Goal: Find specific page/section: Find specific page/section

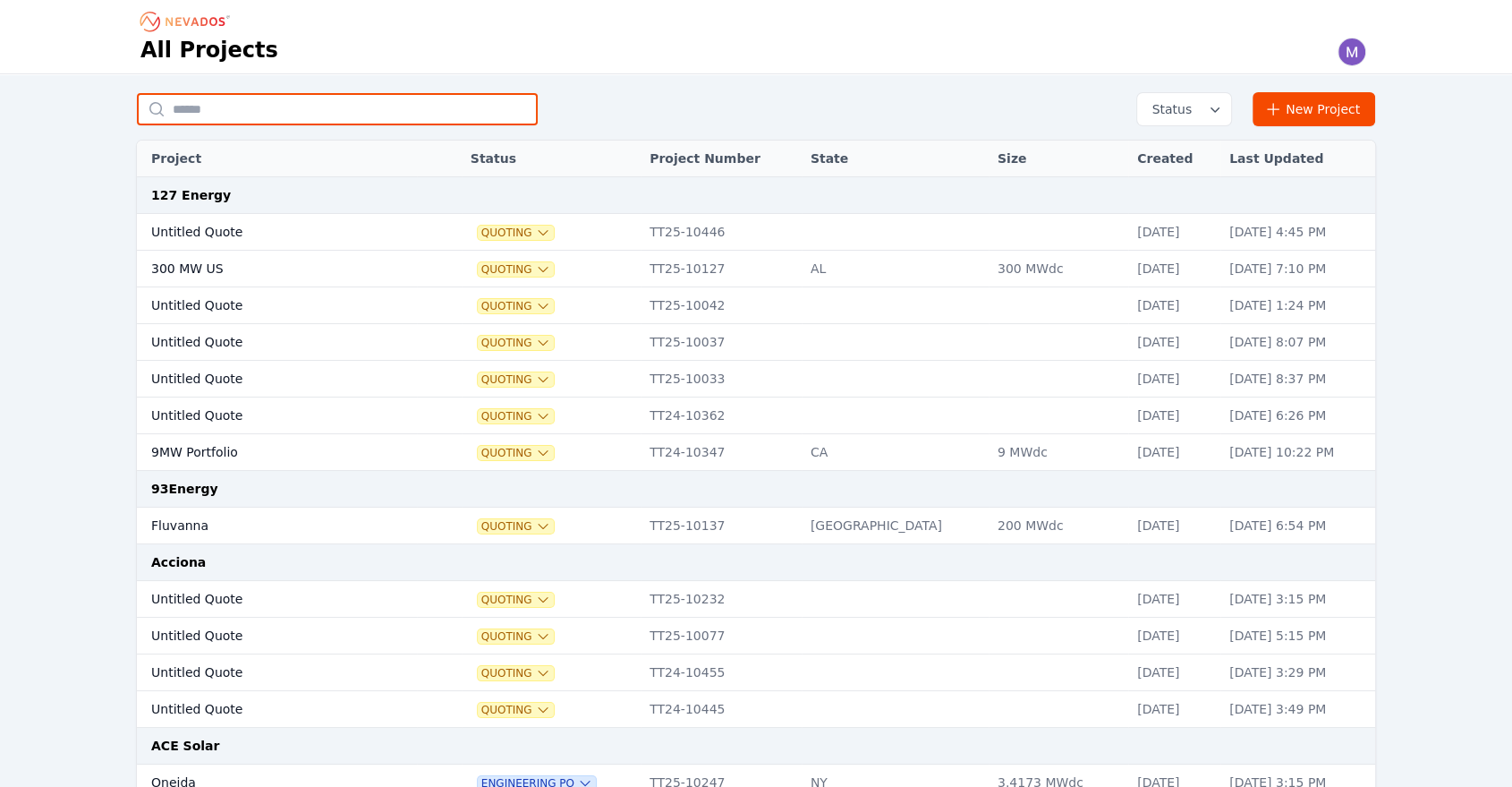
click at [245, 109] on input "text" at bounding box center [337, 110] width 401 height 32
type input "**********"
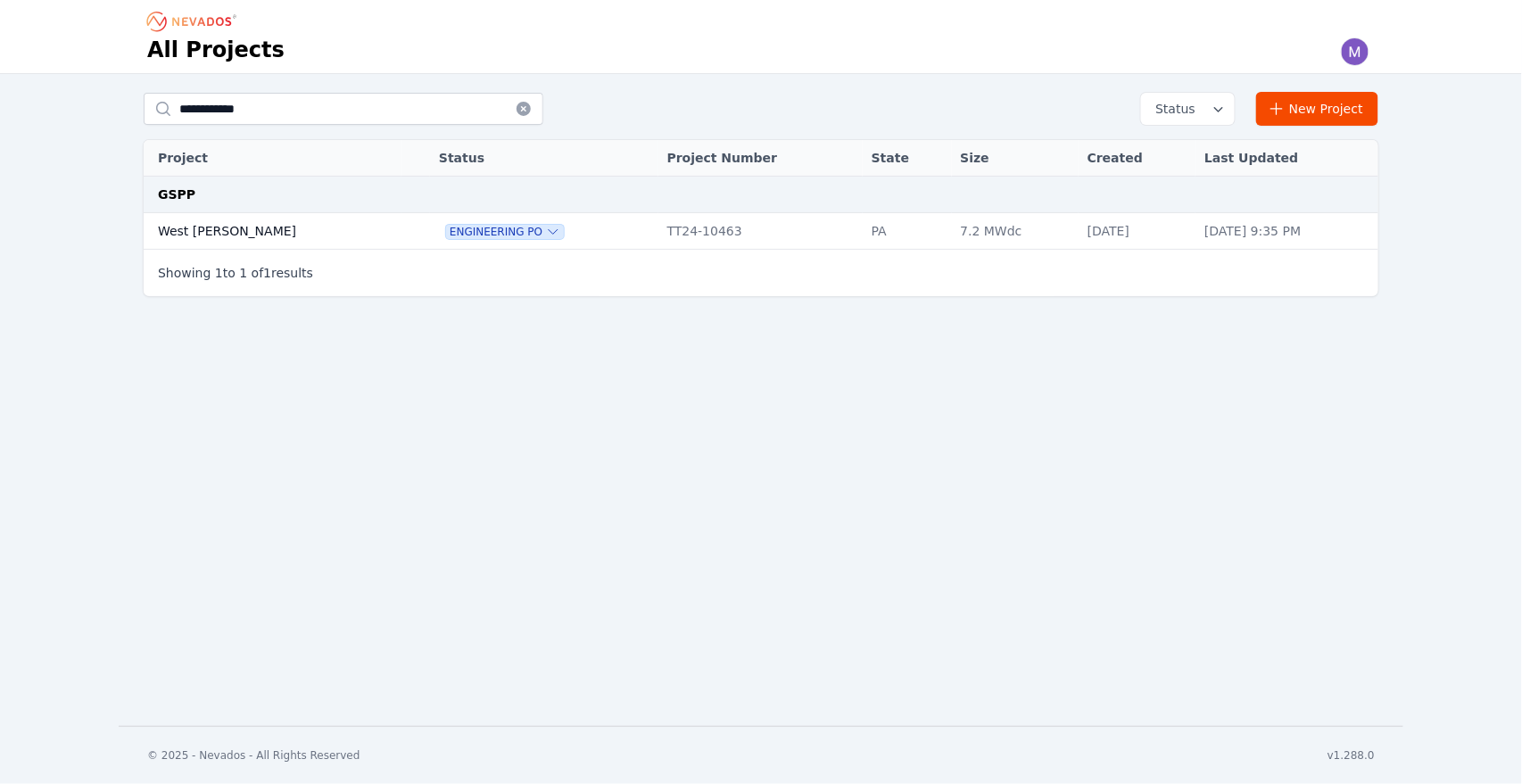
click at [204, 224] on td "West [PERSON_NAME]" at bounding box center [272, 231] width 258 height 37
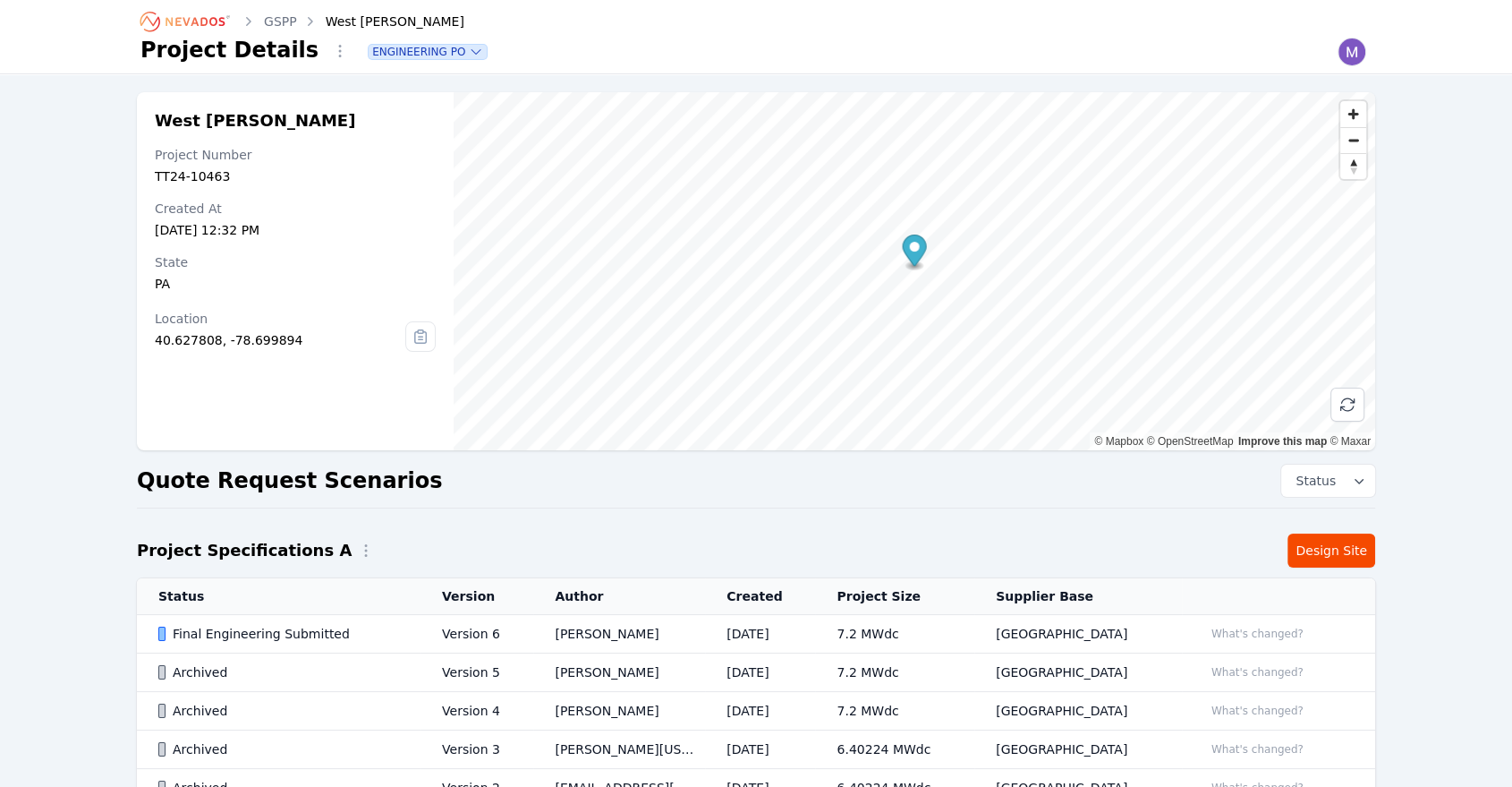
click at [296, 637] on div "Final Engineering Submitted" at bounding box center [285, 634] width 253 height 18
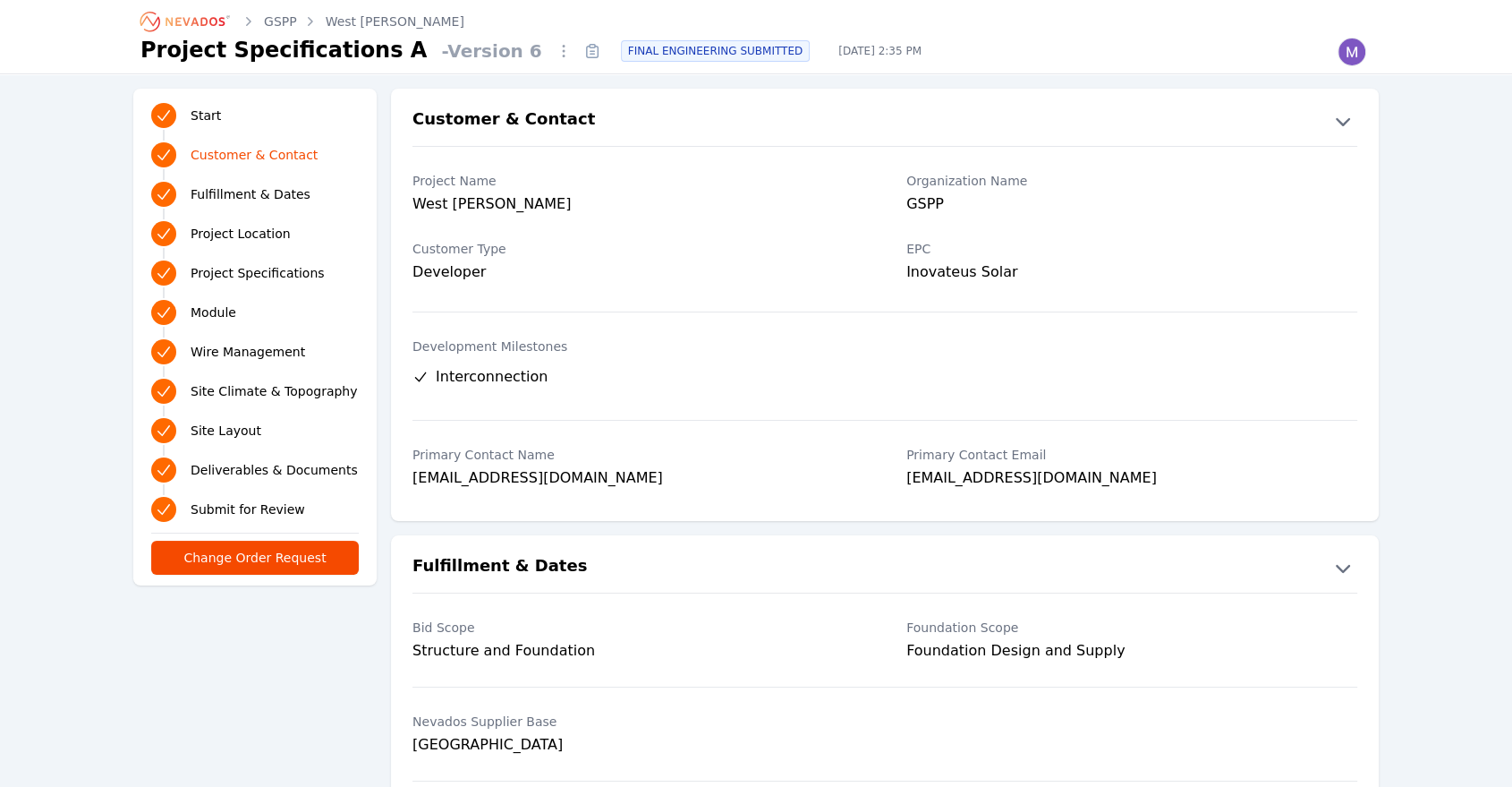
scroll to position [1079, 0]
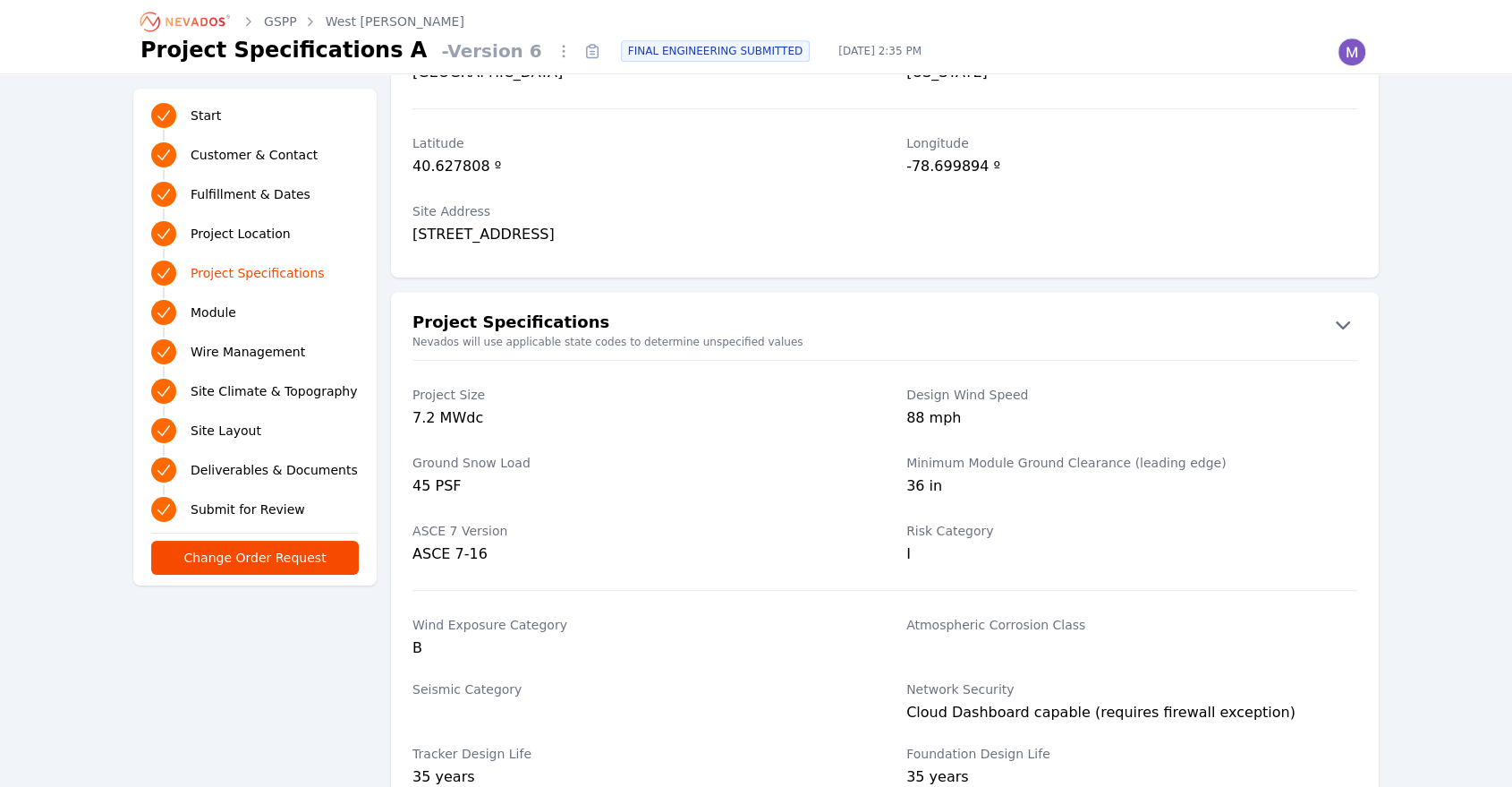
click at [334, 18] on link "West [PERSON_NAME]" at bounding box center [395, 22] width 138 height 18
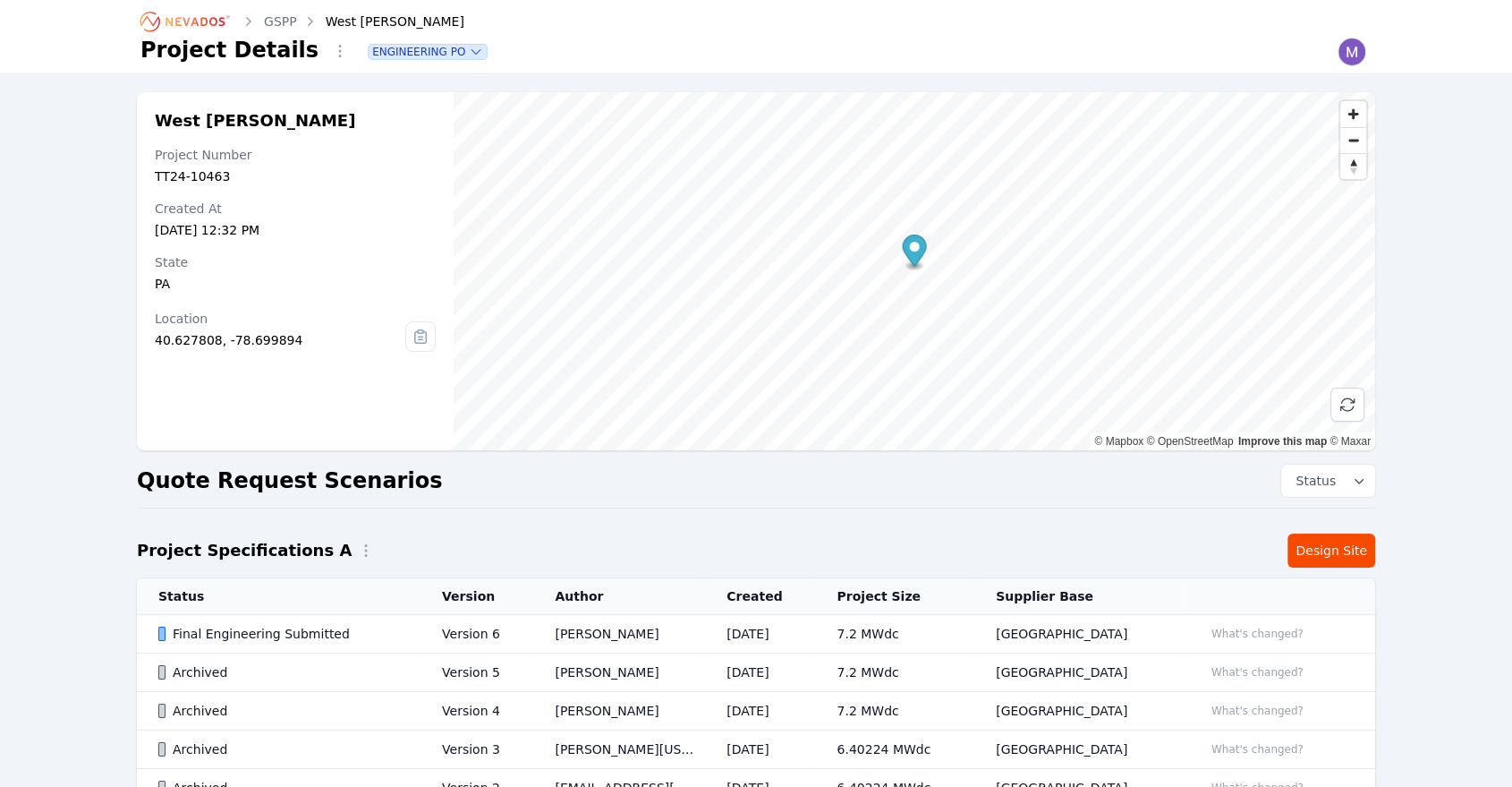
scroll to position [158, 0]
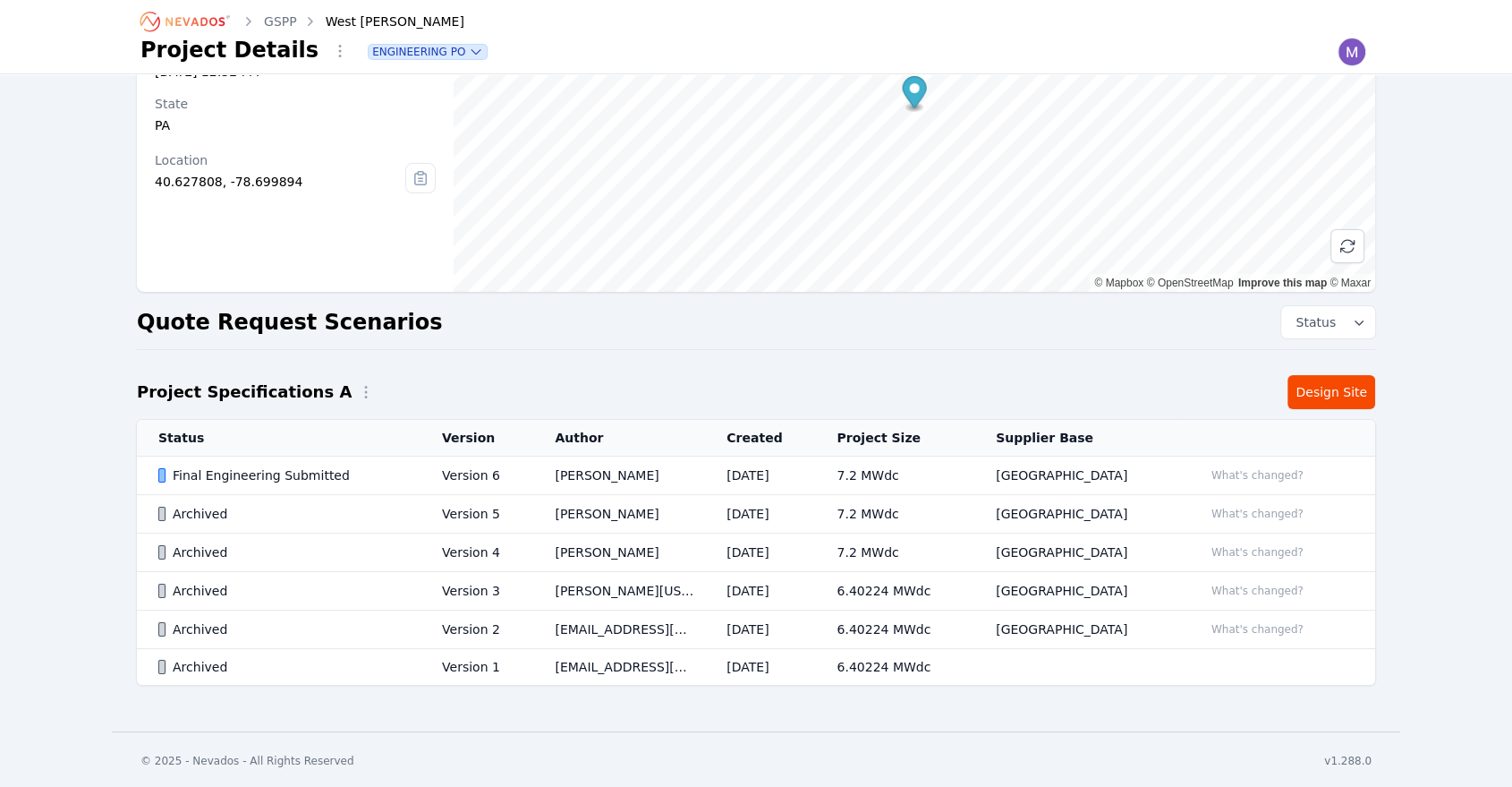
click at [265, 523] on td "Archived" at bounding box center [279, 514] width 284 height 39
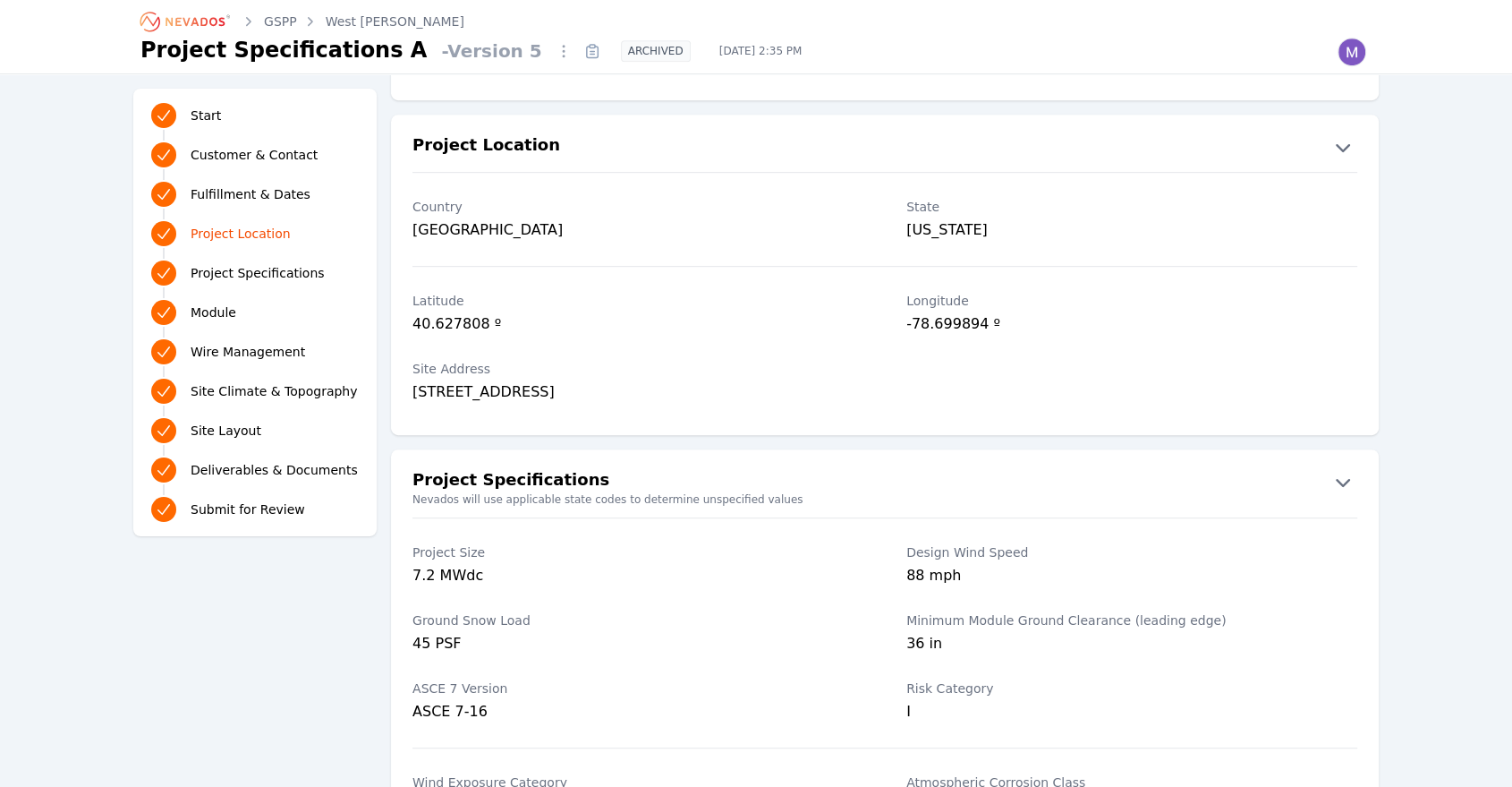
scroll to position [925, 0]
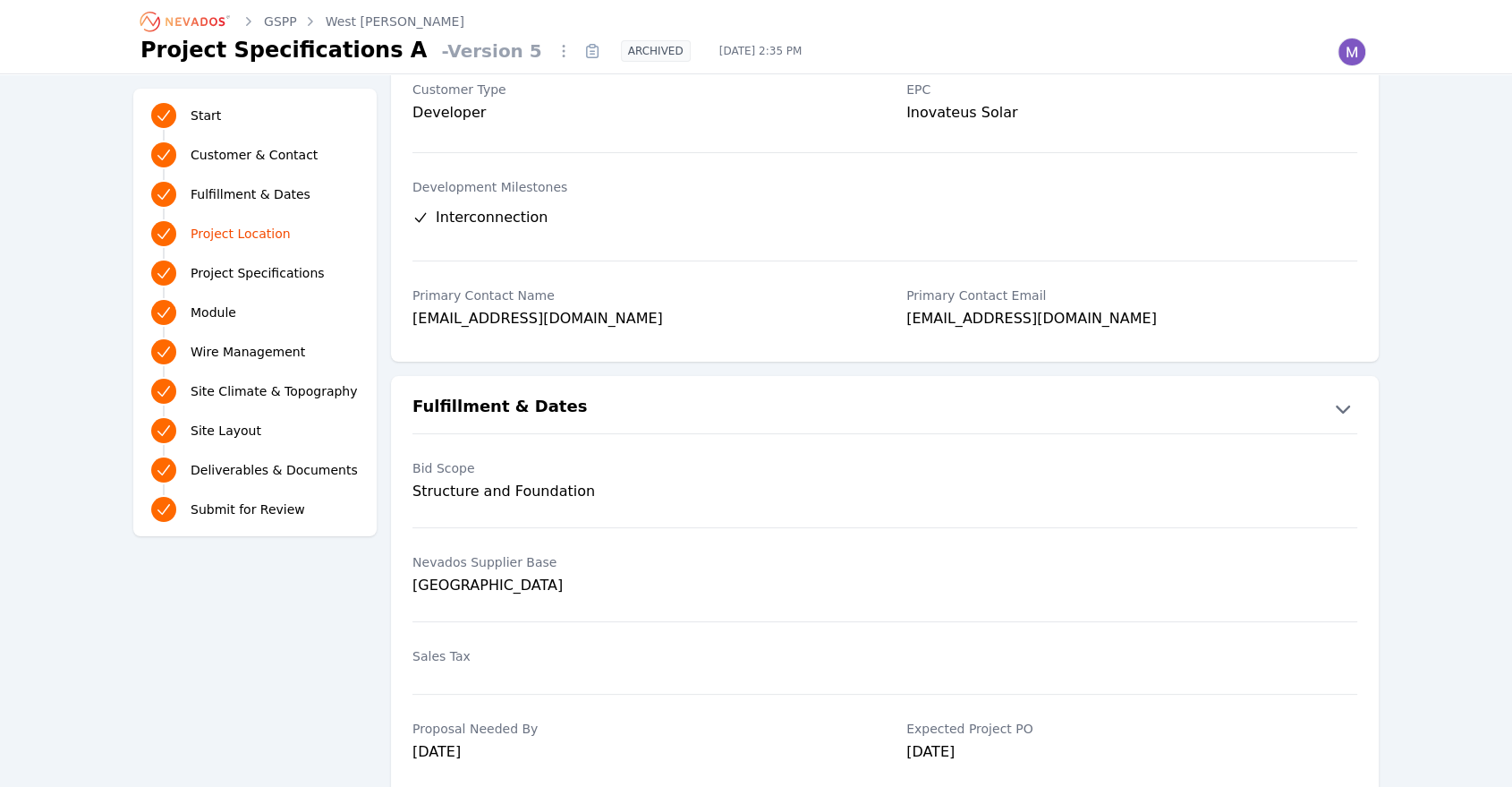
scroll to position [158, 0]
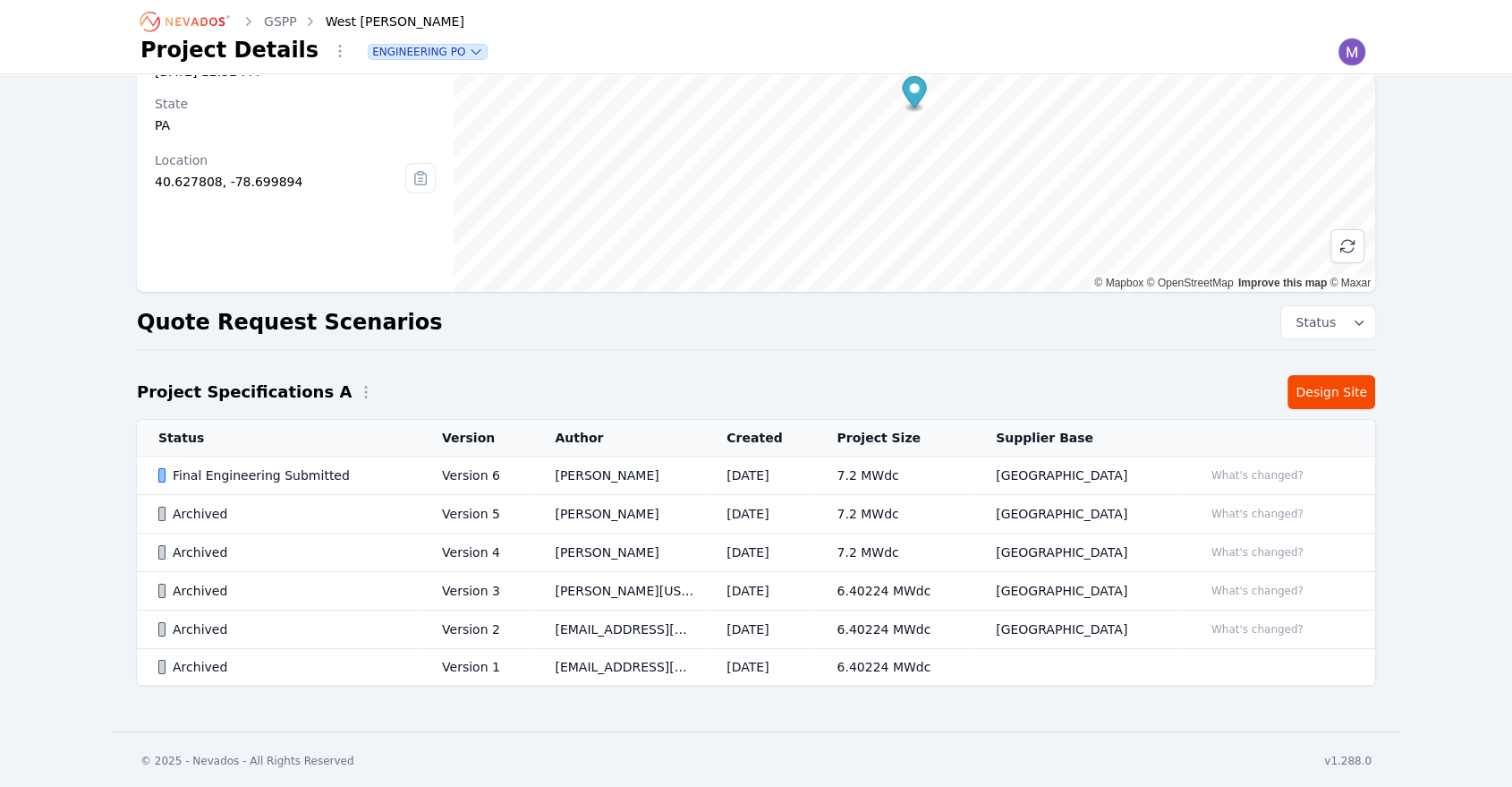
click at [227, 674] on td "Archived" at bounding box center [279, 667] width 284 height 37
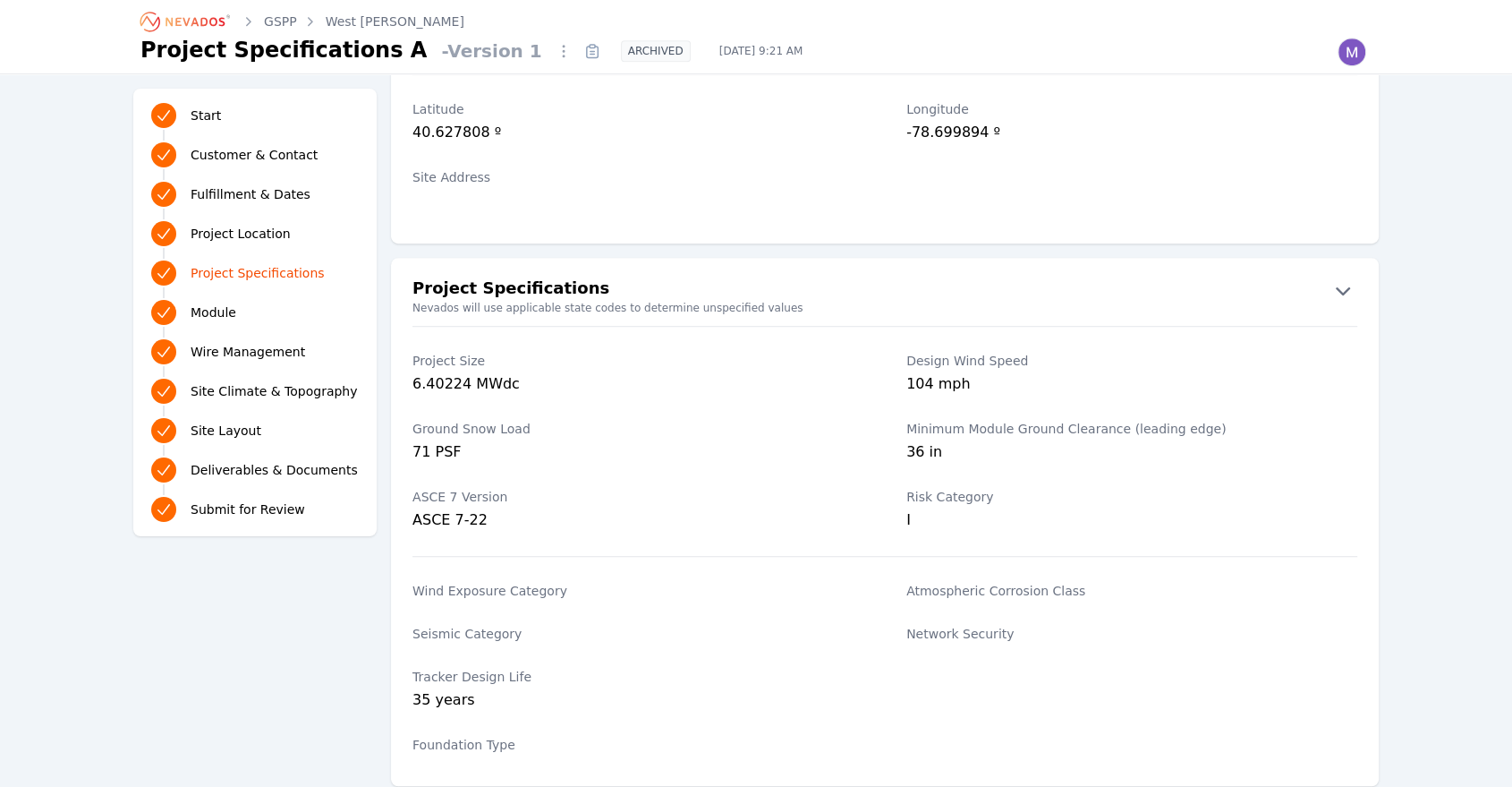
scroll to position [1071, 0]
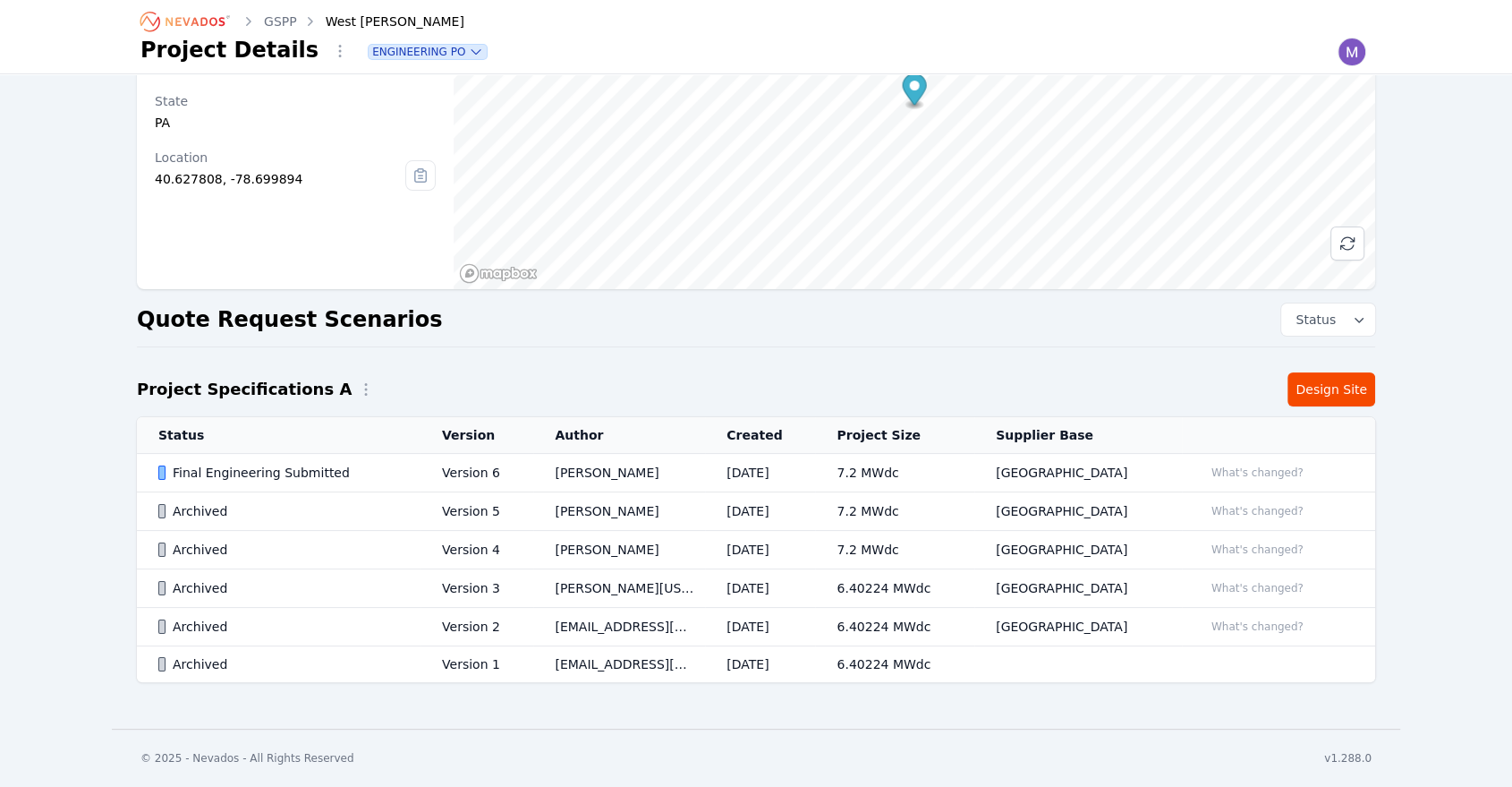
scroll to position [158, 0]
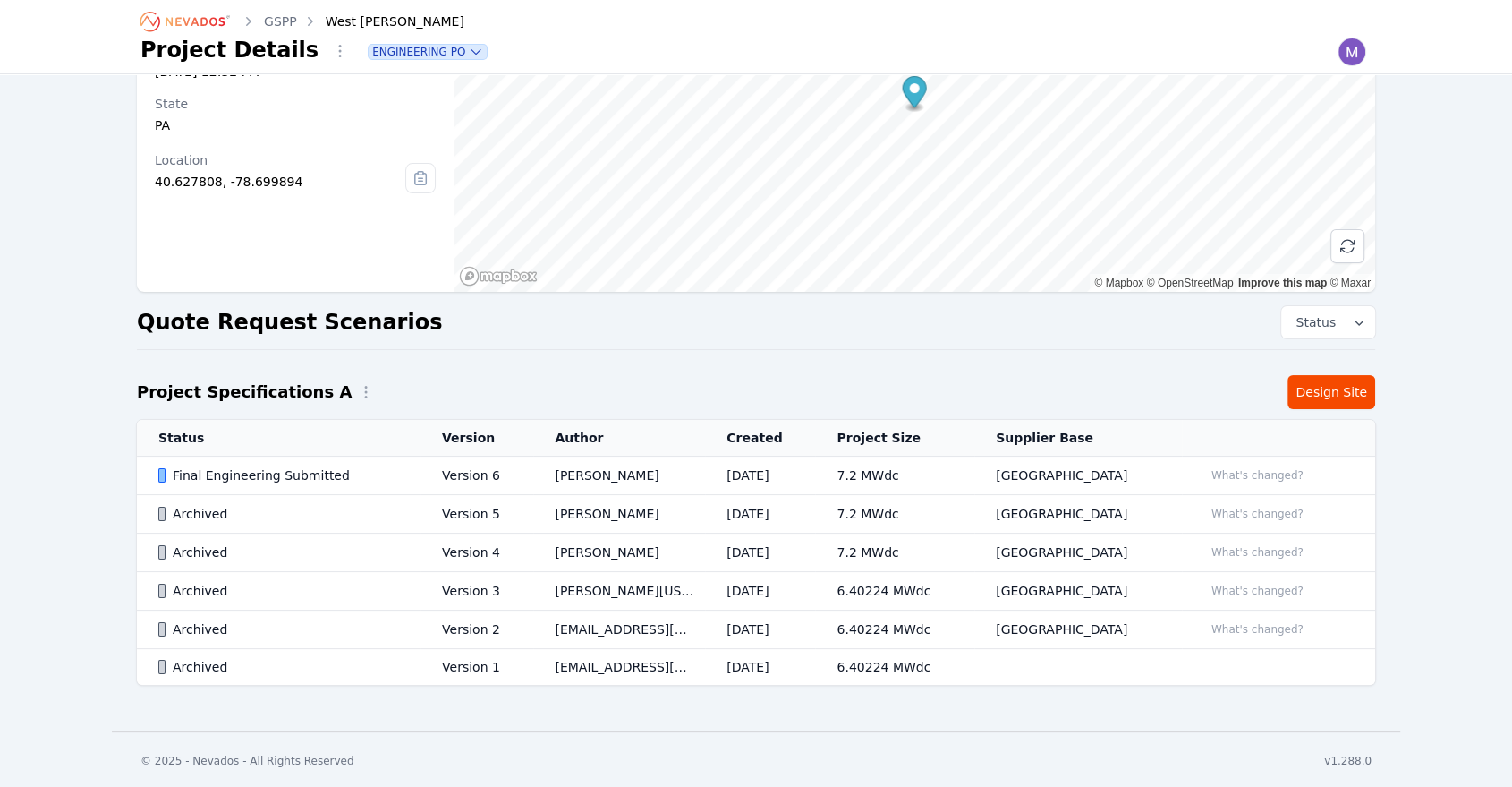
click at [319, 630] on div "Archived" at bounding box center [285, 630] width 253 height 18
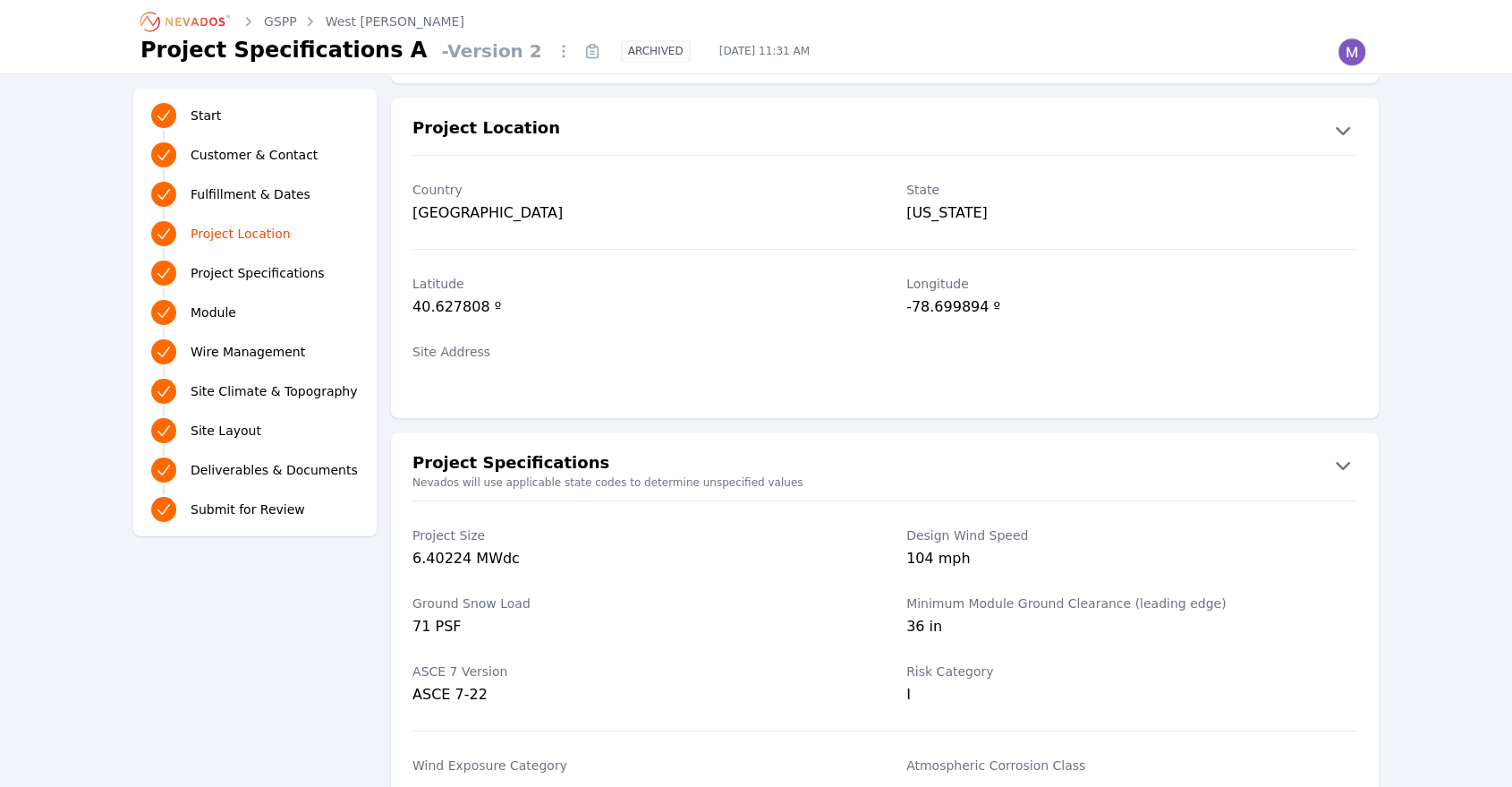
scroll to position [926, 0]
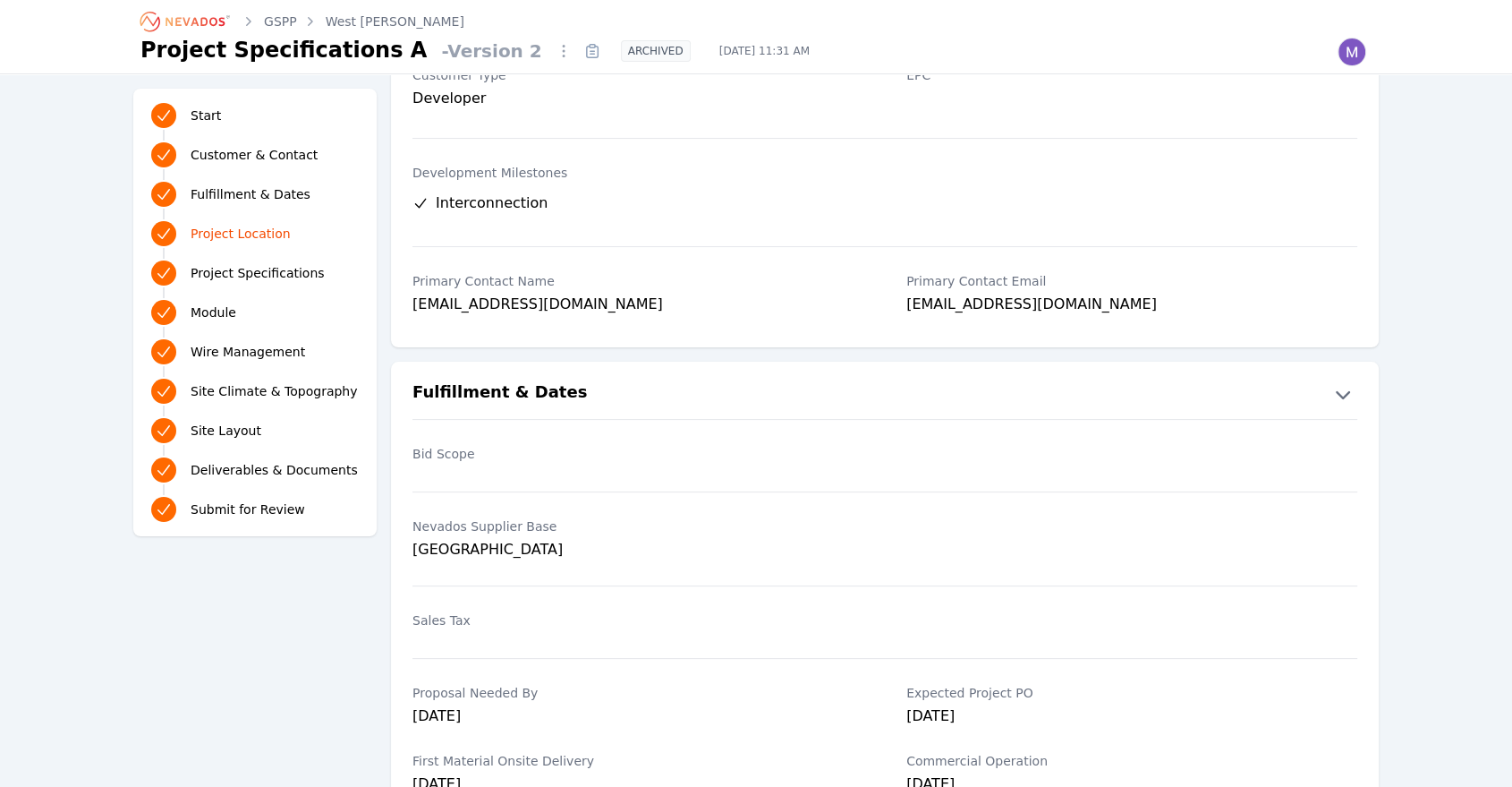
scroll to position [158, 0]
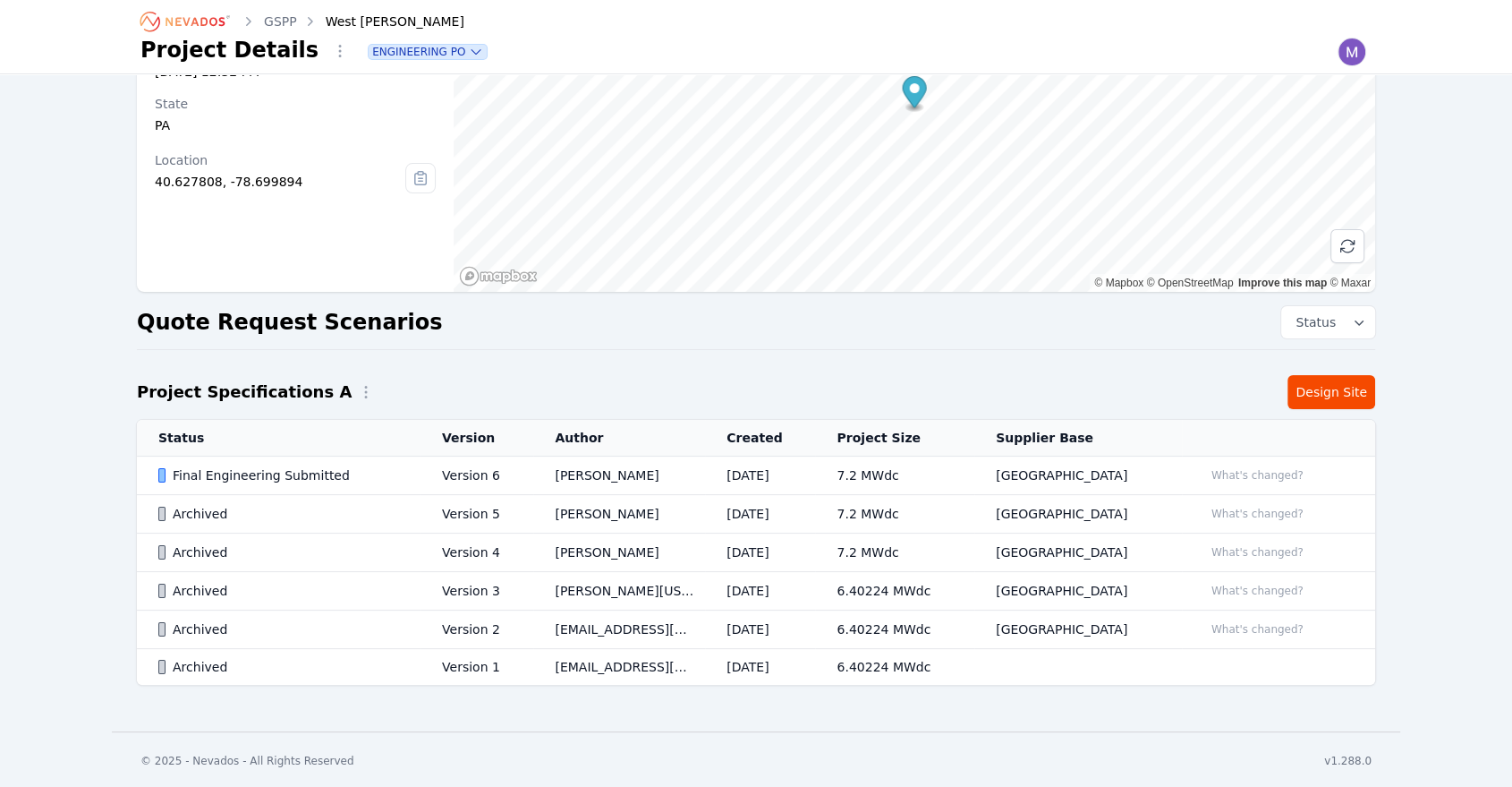
click at [366, 583] on div "Archived" at bounding box center [285, 591] width 253 height 18
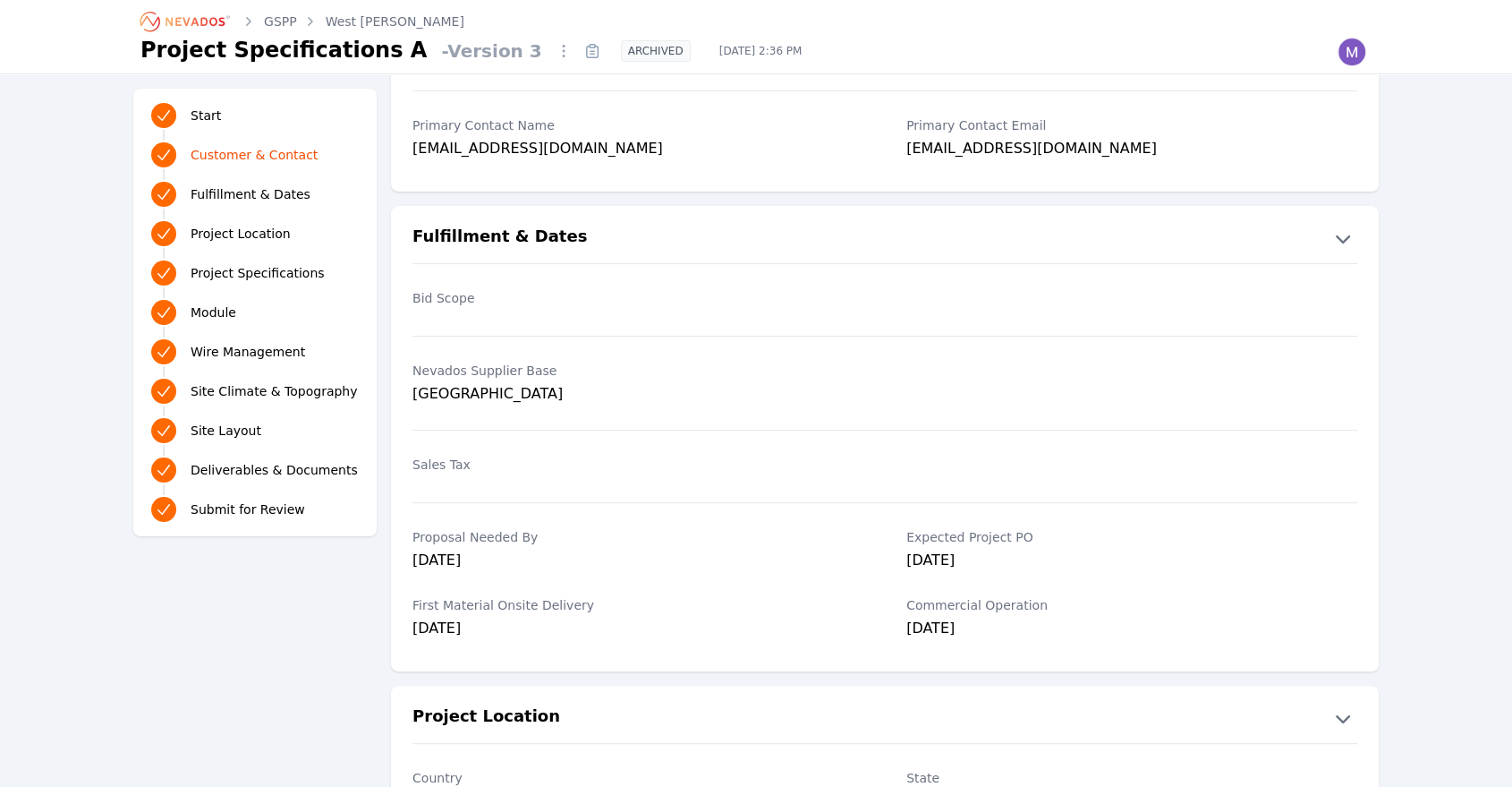
scroll to position [229, 0]
